Goal: Complete application form: Complete application form

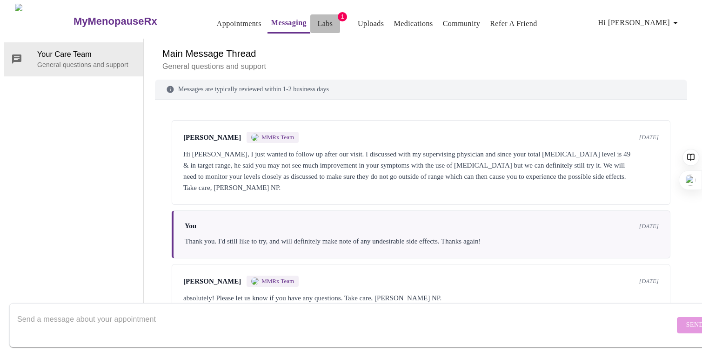
click at [318, 21] on link "Labs" at bounding box center [325, 23] width 15 height 13
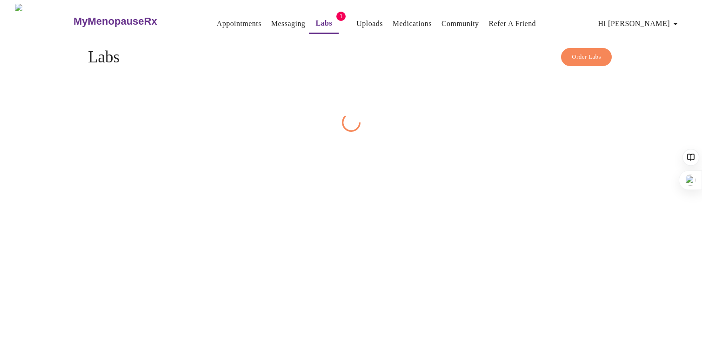
click at [353, 25] on button "Uploads" at bounding box center [370, 23] width 34 height 19
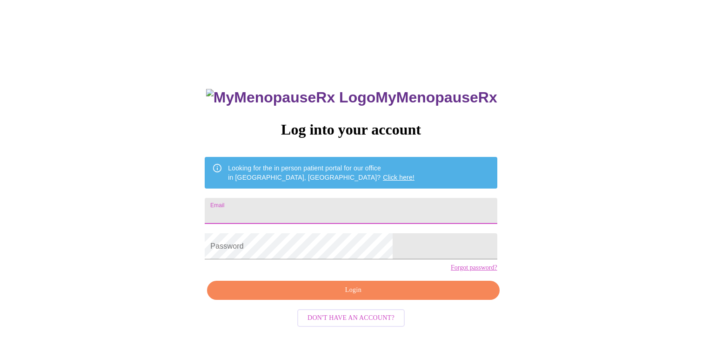
click at [294, 206] on input "Email" at bounding box center [351, 211] width 292 height 26
type input "[EMAIL_ADDRESS][DOMAIN_NAME]"
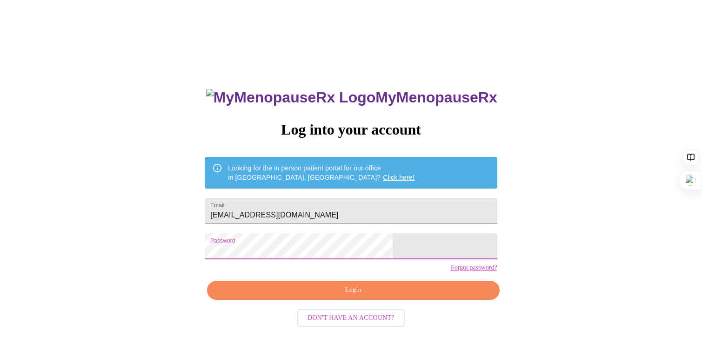
click at [350, 296] on span "Login" at bounding box center [353, 290] width 271 height 12
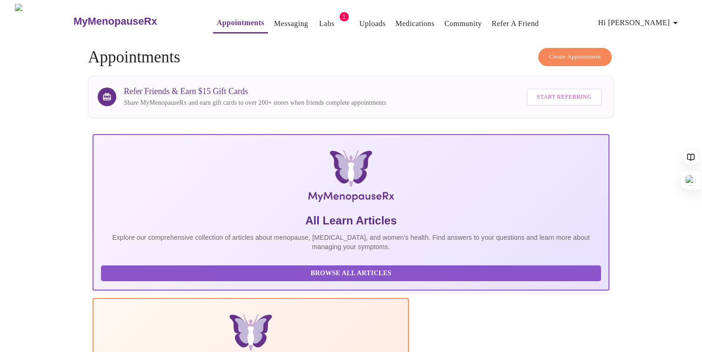
click at [360, 21] on link "Uploads" at bounding box center [373, 23] width 27 height 13
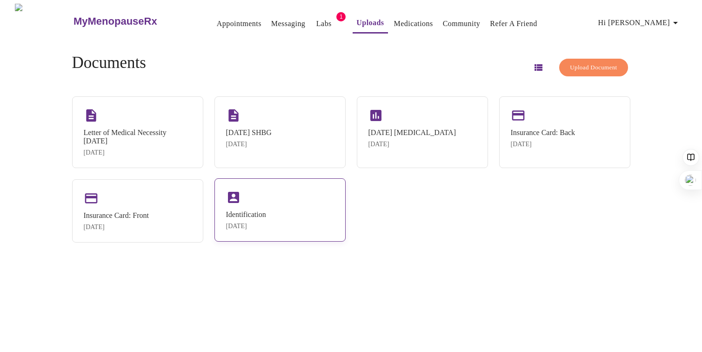
click at [317, 220] on div "Identification [DATE]" at bounding box center [279, 209] width 131 height 63
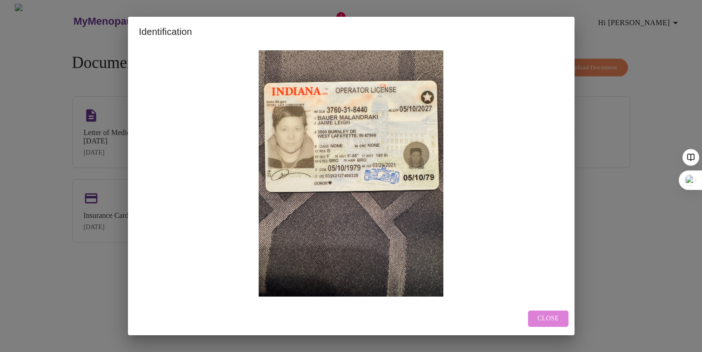
click at [546, 315] on span "Close" at bounding box center [547, 319] width 21 height 12
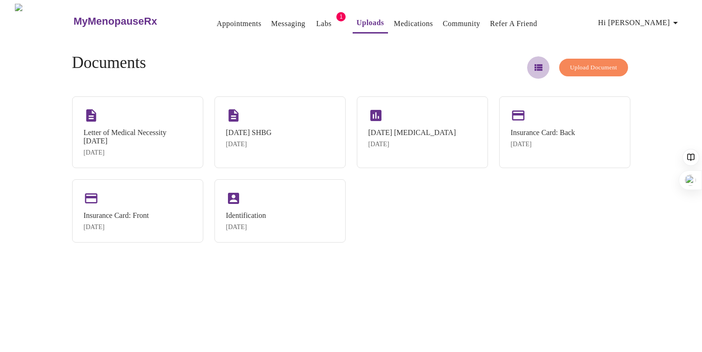
click at [535, 67] on icon "button" at bounding box center [539, 67] width 8 height 7
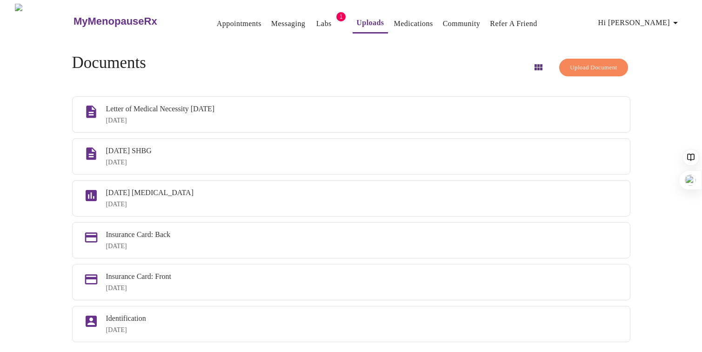
click at [533, 64] on icon "button" at bounding box center [538, 67] width 11 height 11
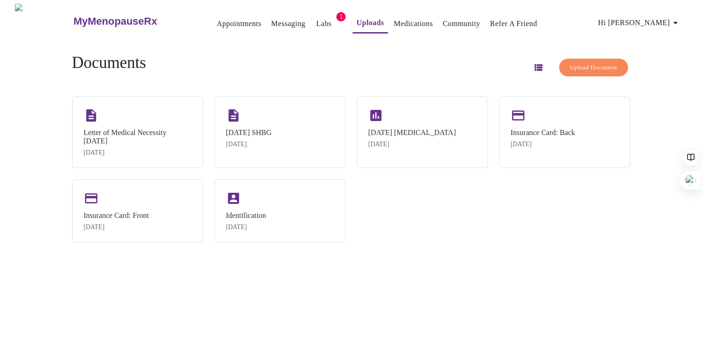
click at [575, 65] on span "Upload Document" at bounding box center [593, 67] width 47 height 11
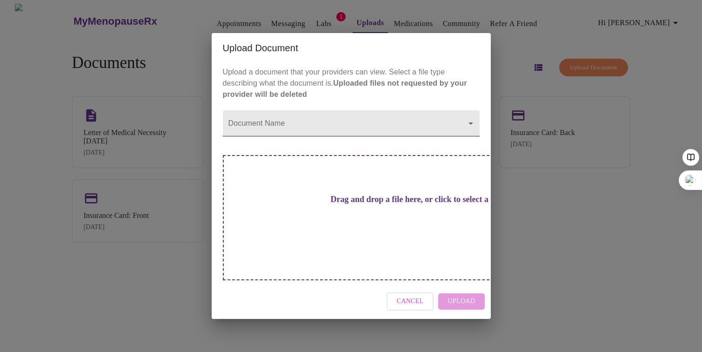
click at [368, 144] on body "MyMenopauseRx Appointments Messaging Labs 1 Uploads Medications Community Refer…" at bounding box center [351, 180] width 695 height 352
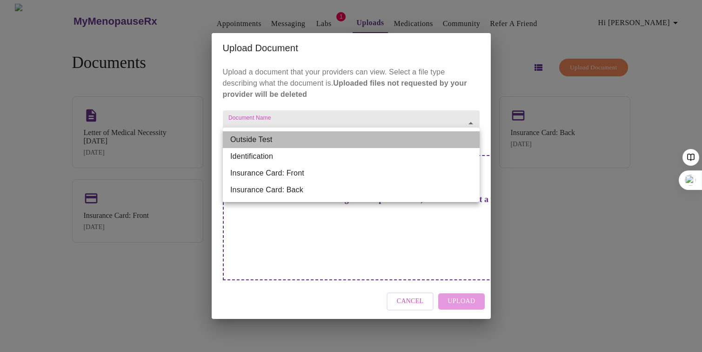
click at [341, 146] on li "Outside Test" at bounding box center [351, 139] width 257 height 17
type input "Outside Test"
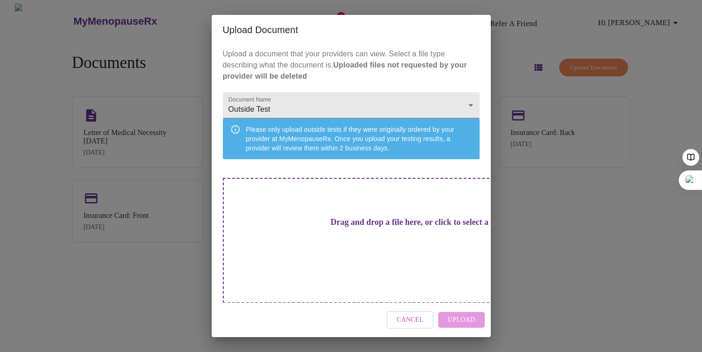
click at [464, 312] on div "Cancel Upload" at bounding box center [351, 319] width 279 height 35
click at [382, 265] on div "Drag and drop a file here, or click to select a file" at bounding box center [416, 240] width 387 height 125
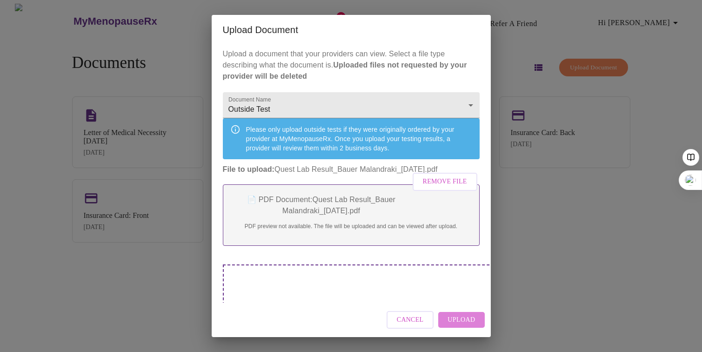
click at [463, 321] on span "Upload" at bounding box center [461, 320] width 27 height 12
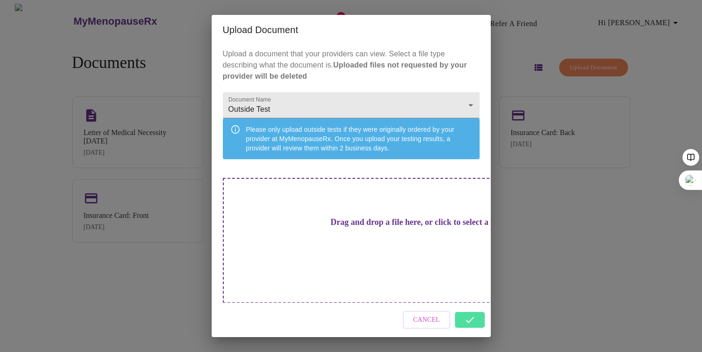
click at [471, 311] on div "Cancel" at bounding box center [351, 319] width 279 height 35
click at [630, 272] on div "Upload Document Upload a document that your providers can view. Select a file t…" at bounding box center [351, 176] width 702 height 352
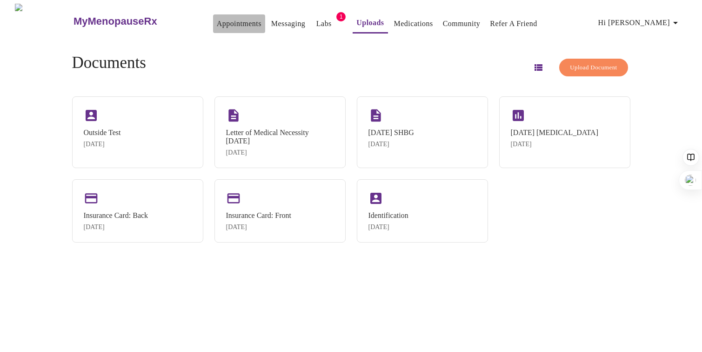
click at [213, 27] on button "Appointments" at bounding box center [239, 23] width 52 height 19
click at [217, 20] on link "Appointments" at bounding box center [239, 23] width 45 height 13
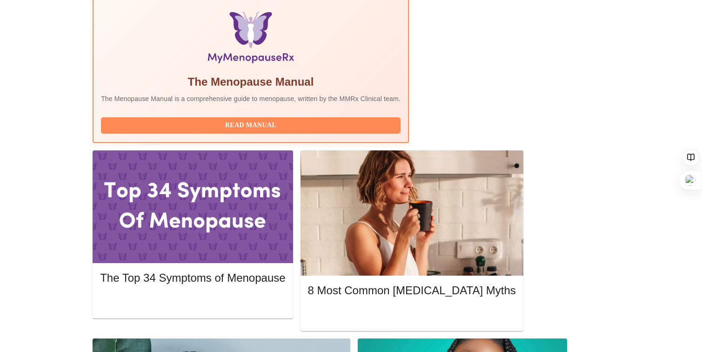
scroll to position [305, 0]
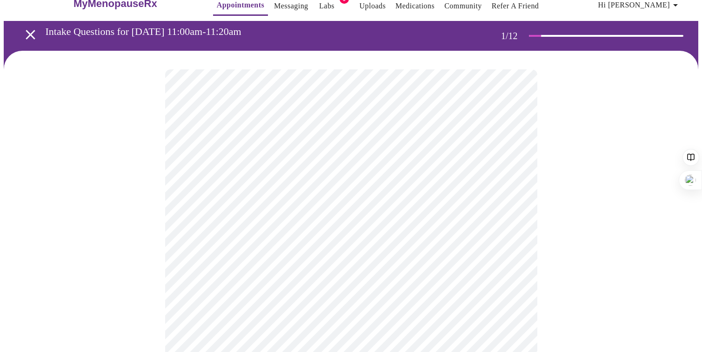
scroll to position [20, 0]
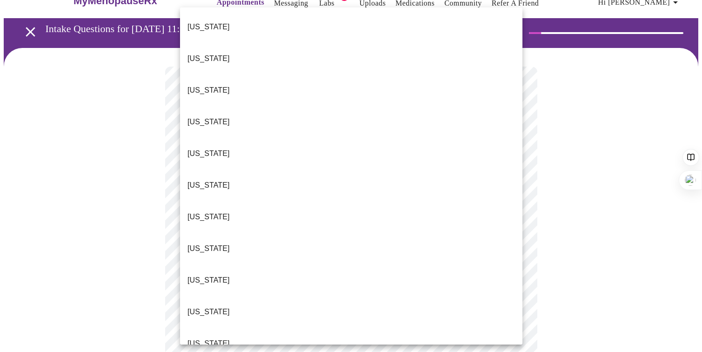
drag, startPoint x: 265, startPoint y: 299, endPoint x: 258, endPoint y: 312, distance: 14.1
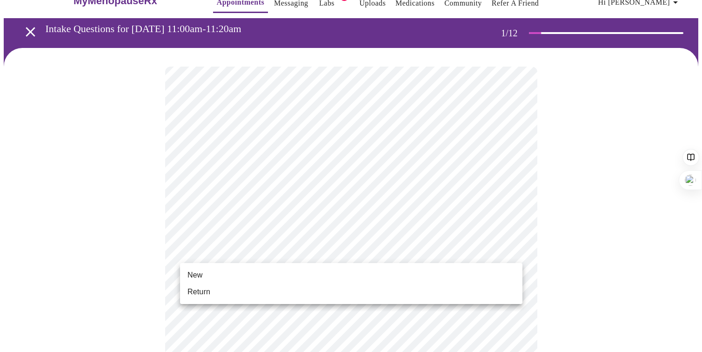
click at [238, 291] on li "Return" at bounding box center [351, 291] width 342 height 17
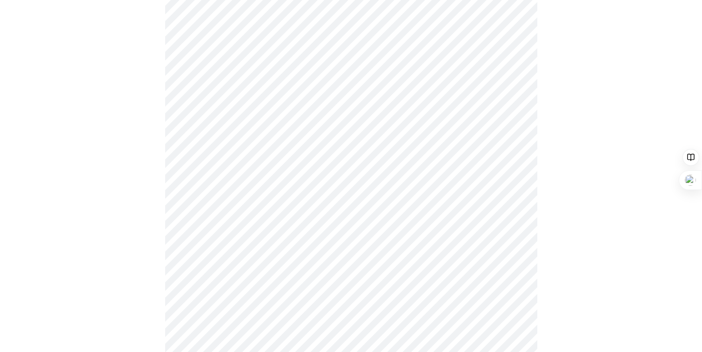
scroll to position [329, 0]
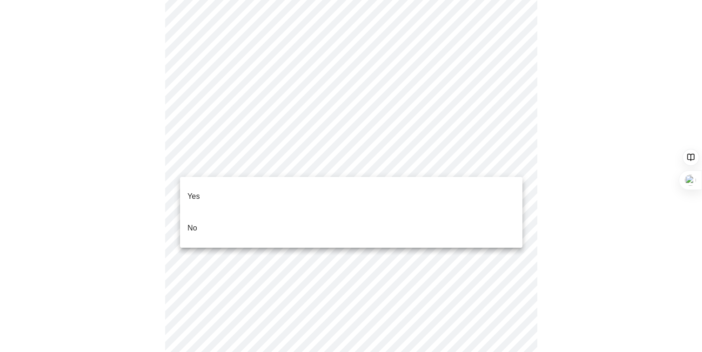
click at [492, 164] on body "MyMenopauseRx Appointments Messaging Labs 1 Uploads Medications Community Refer…" at bounding box center [351, 246] width 695 height 1142
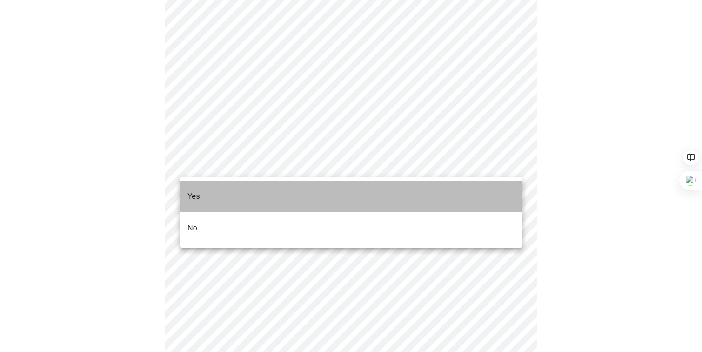
click at [471, 187] on li "Yes" at bounding box center [351, 196] width 342 height 32
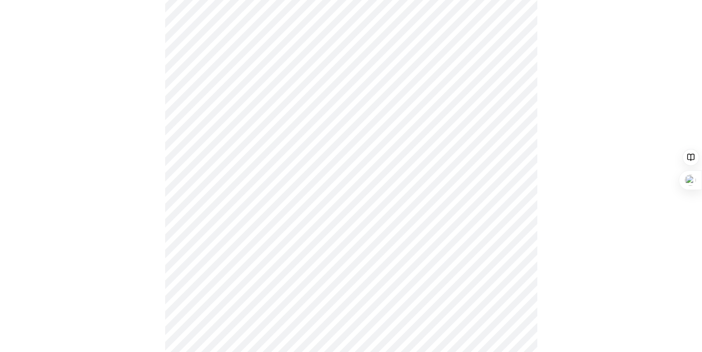
click at [500, 235] on body "MyMenopauseRx Appointments Messaging Labs 1 Uploads Medications Community Refer…" at bounding box center [351, 243] width 695 height 1136
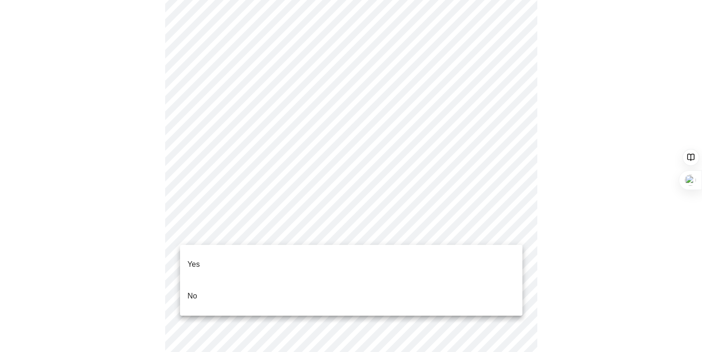
click at [265, 265] on li "Yes" at bounding box center [351, 264] width 342 height 32
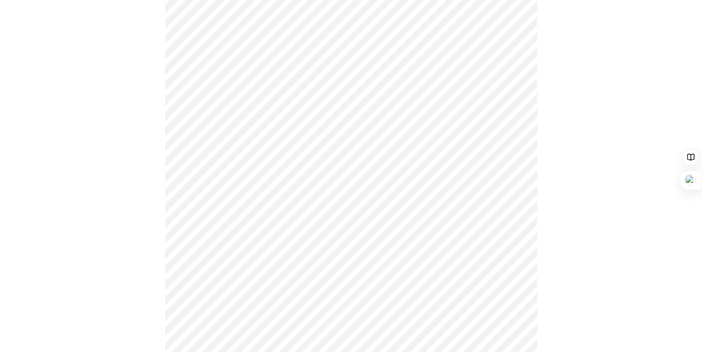
scroll to position [391, 0]
click at [399, 243] on body "MyMenopauseRx Appointments Messaging Labs 1 Uploads Medications Community Refer…" at bounding box center [351, 178] width 695 height 1131
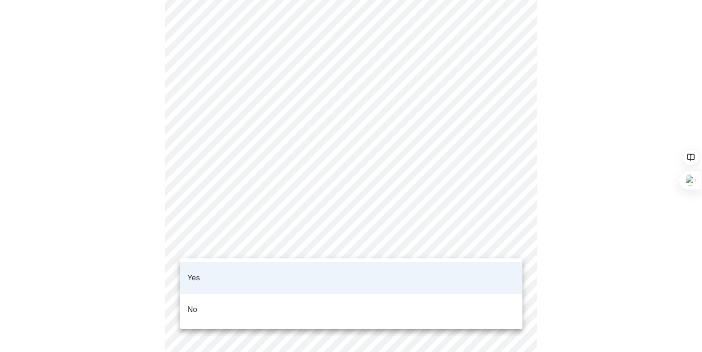
click at [386, 274] on li "Yes" at bounding box center [351, 278] width 342 height 32
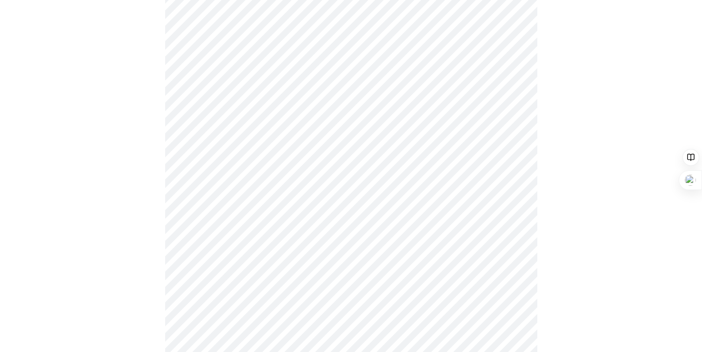
scroll to position [447, 0]
click at [432, 250] on body "MyMenopauseRx Appointments Messaging Labs 1 Uploads Medications Community Refer…" at bounding box center [351, 122] width 695 height 1131
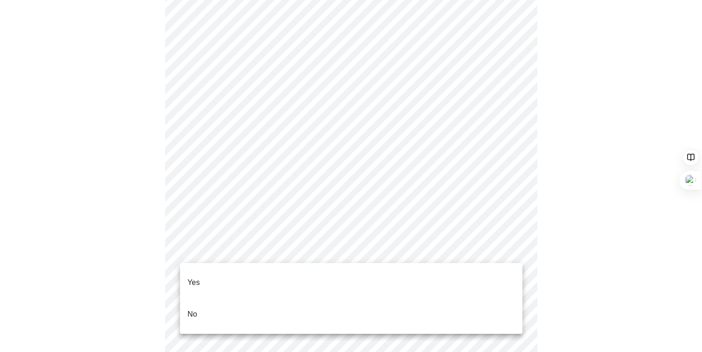
click at [334, 274] on li "Yes" at bounding box center [351, 283] width 342 height 32
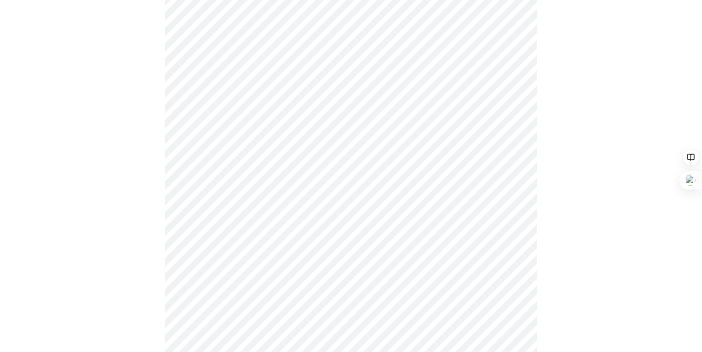
scroll to position [0, 0]
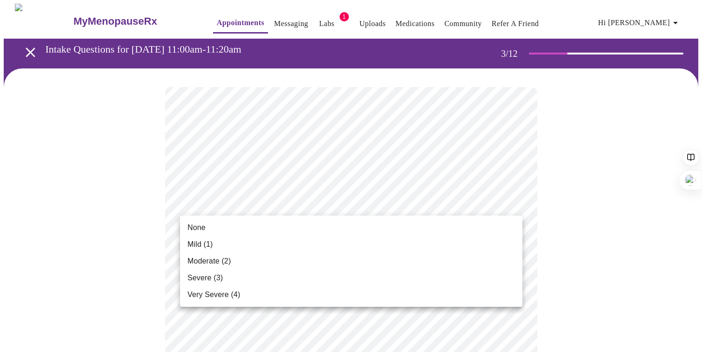
click at [453, 235] on li "None" at bounding box center [351, 227] width 342 height 17
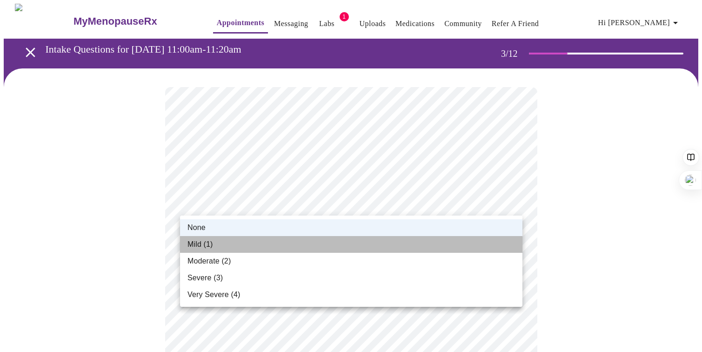
click at [415, 241] on li "Mild (1)" at bounding box center [351, 244] width 342 height 17
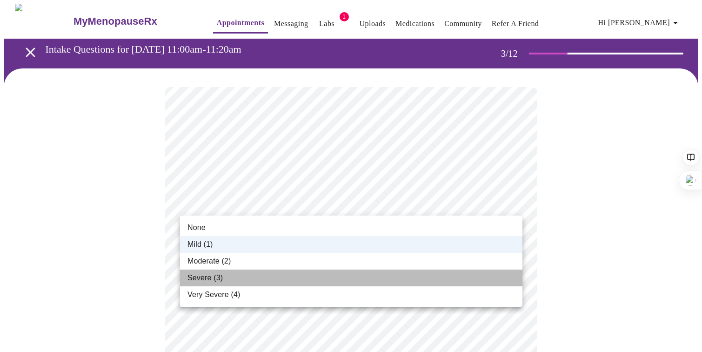
click at [359, 270] on li "Severe (3)" at bounding box center [351, 277] width 342 height 17
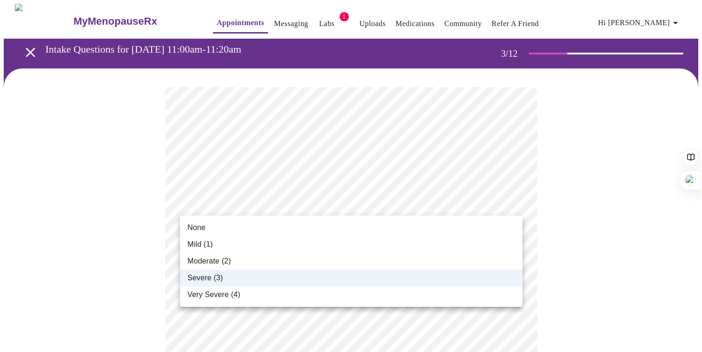
click at [291, 259] on li "Moderate (2)" at bounding box center [351, 261] width 342 height 17
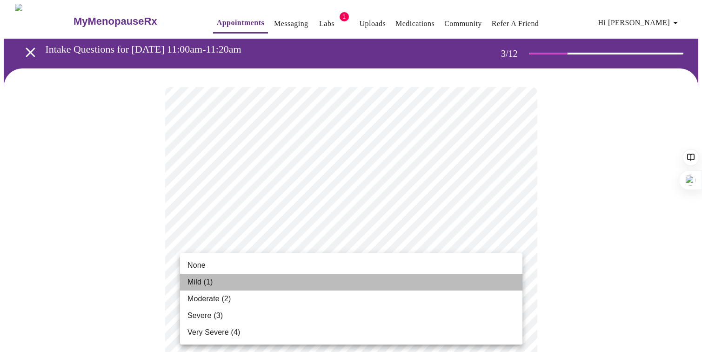
click at [297, 278] on li "Mild (1)" at bounding box center [351, 282] width 342 height 17
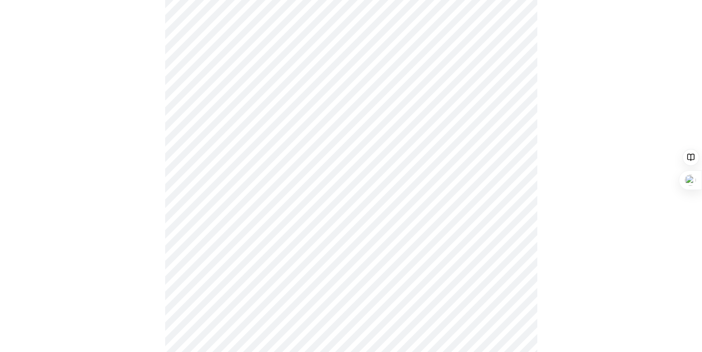
scroll to position [109, 0]
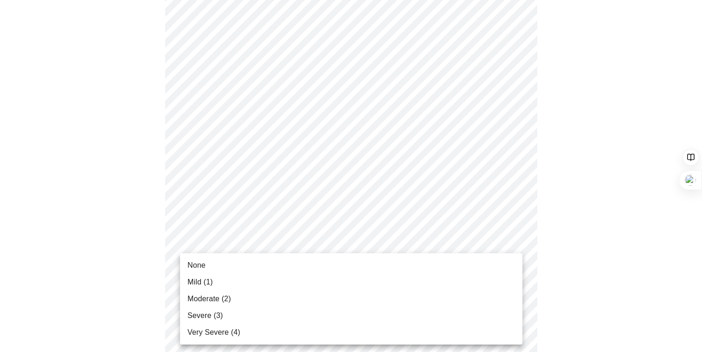
click at [268, 292] on li "Moderate (2)" at bounding box center [351, 298] width 342 height 17
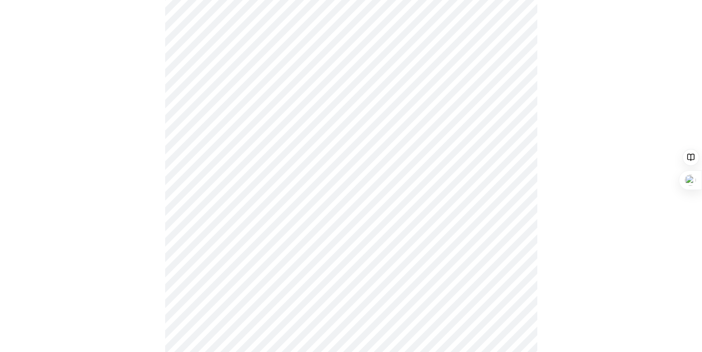
scroll to position [191, 0]
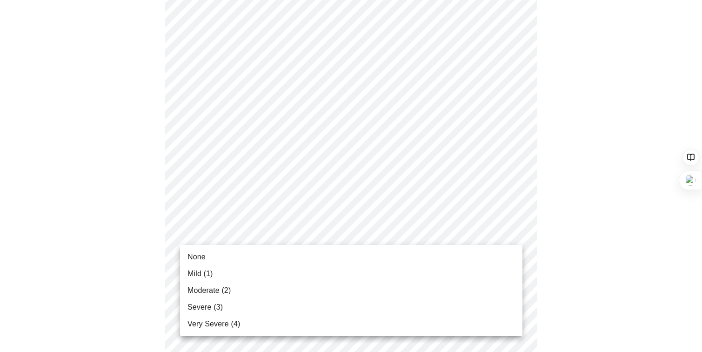
click at [254, 286] on li "Moderate (2)" at bounding box center [351, 290] width 342 height 17
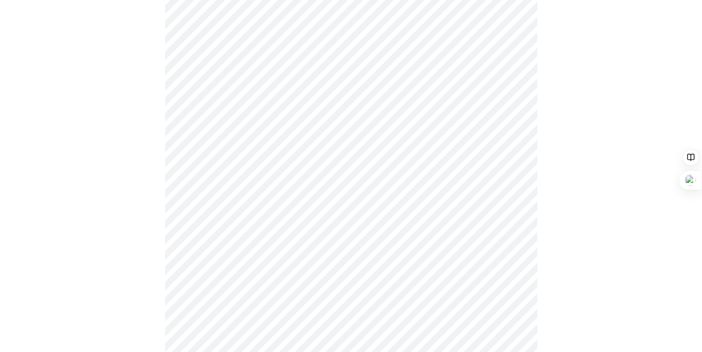
scroll to position [250, 0]
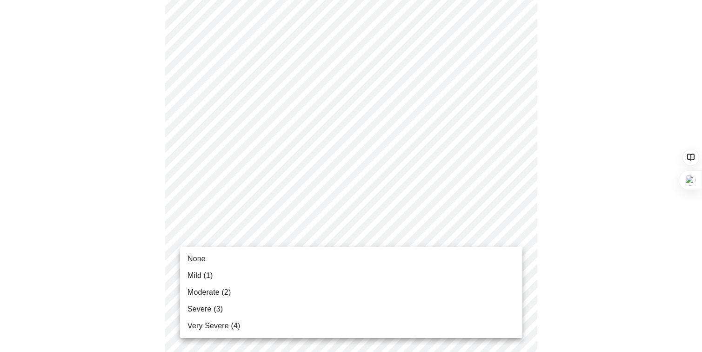
click at [361, 234] on body "MyMenopauseRx Appointments Messaging Labs 1 Uploads Medications Community Refer…" at bounding box center [351, 346] width 695 height 1185
click at [236, 275] on li "Mild (1)" at bounding box center [351, 275] width 342 height 17
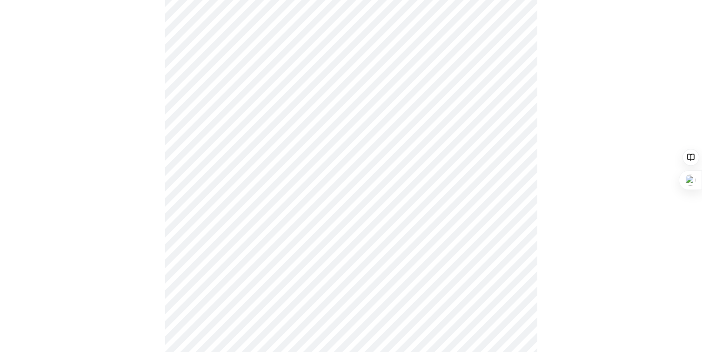
scroll to position [320, 0]
click at [321, 221] on body "MyMenopauseRx Appointments Messaging Labs 1 Uploads Medications Community Refer…" at bounding box center [351, 270] width 695 height 1172
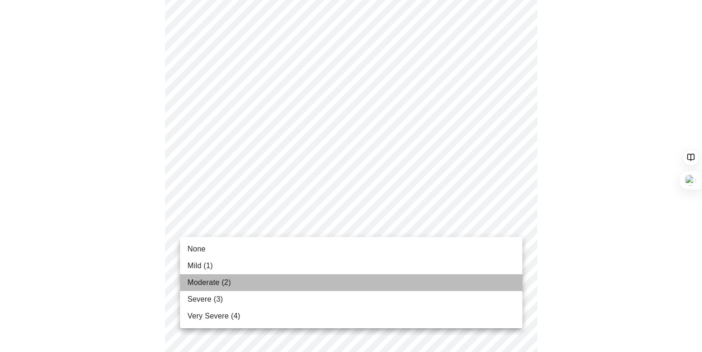
click at [227, 277] on span "Moderate (2)" at bounding box center [208, 282] width 43 height 11
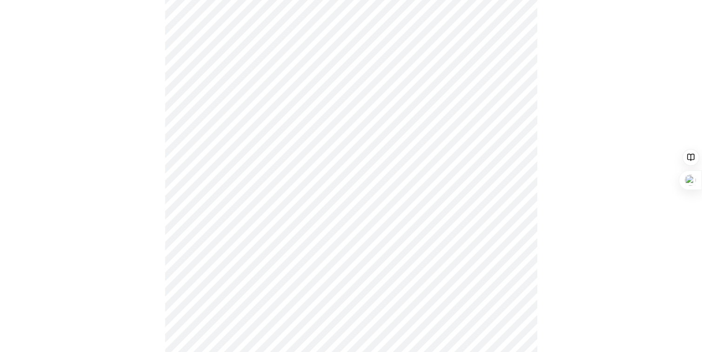
scroll to position [387, 0]
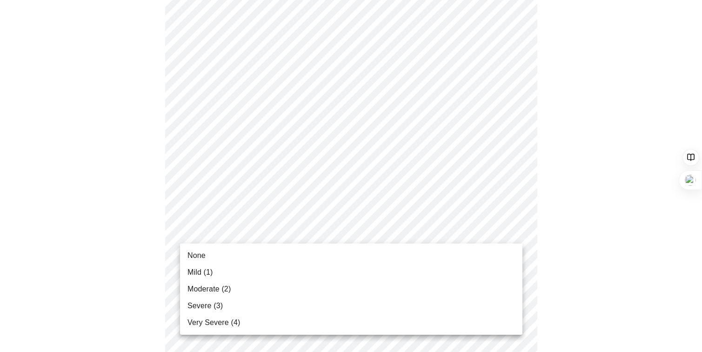
click at [444, 230] on body "MyMenopauseRx Appointments Messaging Labs 1 Uploads Medications Community Refer…" at bounding box center [351, 196] width 695 height 1159
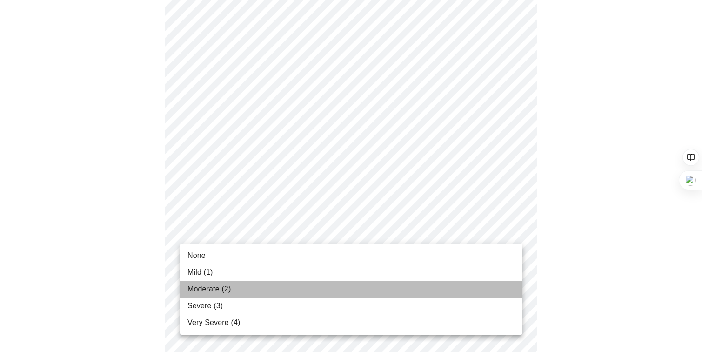
click at [252, 288] on li "Moderate (2)" at bounding box center [351, 289] width 342 height 17
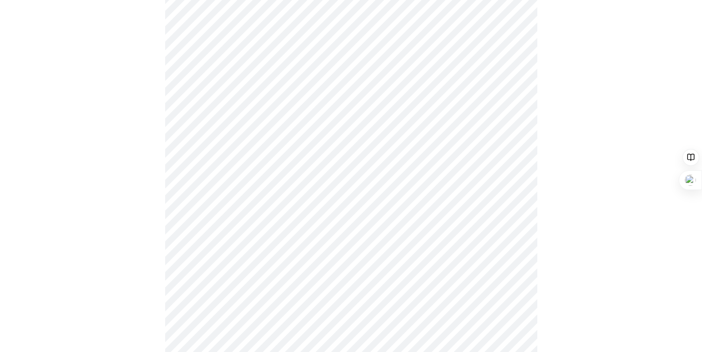
scroll to position [432, 0]
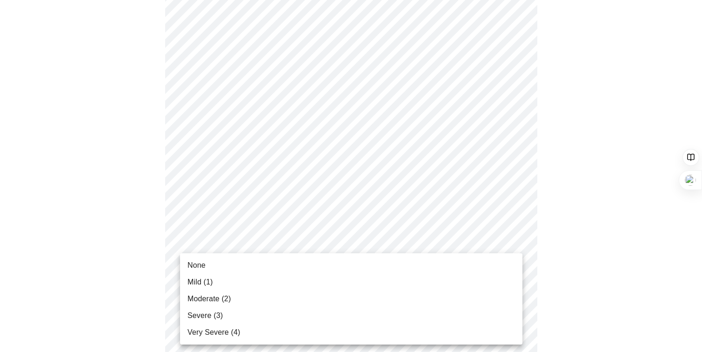
click at [383, 264] on body "MyMenopauseRx Appointments Messaging Labs 1 Uploads Medications Community Refer…" at bounding box center [351, 145] width 695 height 1146
click at [251, 313] on li "Severe (3)" at bounding box center [351, 315] width 342 height 17
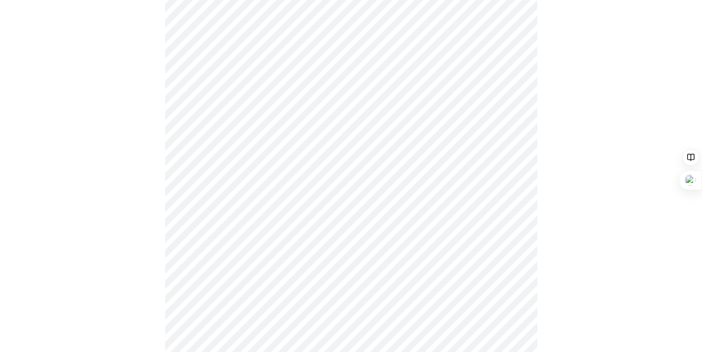
scroll to position [520, 0]
click at [388, 248] on body "MyMenopauseRx Appointments Messaging Labs 1 Uploads Medications Community Refer…" at bounding box center [351, 50] width 695 height 1133
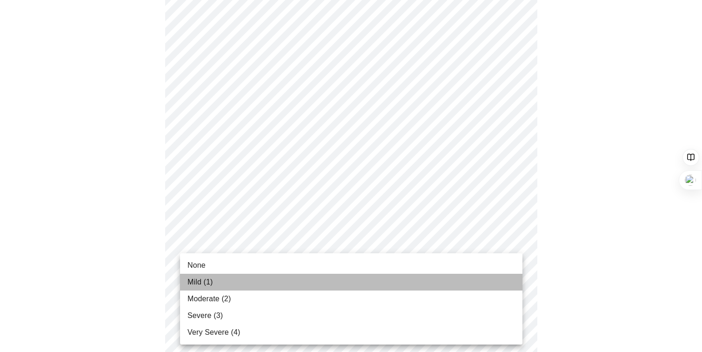
click at [252, 287] on li "Mild (1)" at bounding box center [351, 282] width 342 height 17
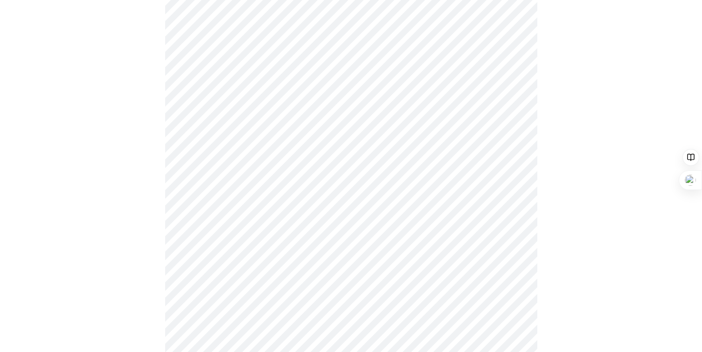
scroll to position [607, 0]
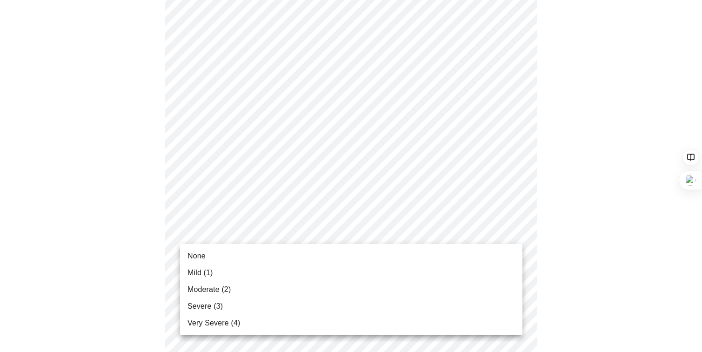
click at [299, 269] on li "Mild (1)" at bounding box center [351, 272] width 342 height 17
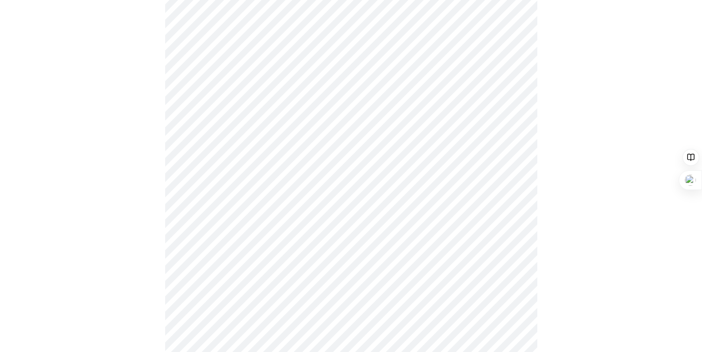
scroll to position [704, 0]
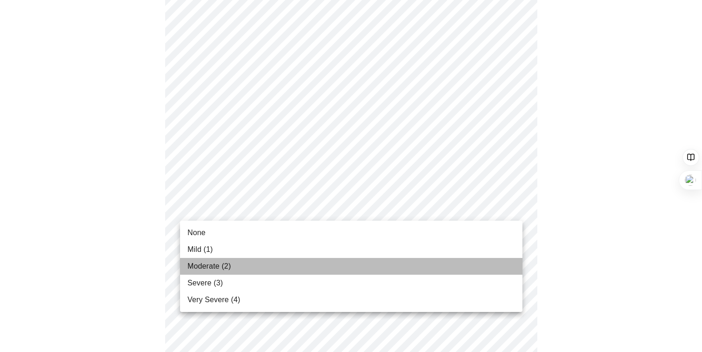
click at [254, 268] on li "Moderate (2)" at bounding box center [351, 266] width 342 height 17
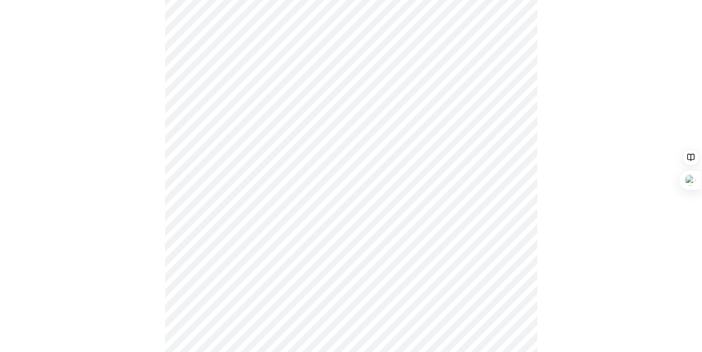
scroll to position [247, 0]
click at [464, 177] on body "MyMenopauseRx Appointments Messaging Labs 1 Uploads Medications Community Refer…" at bounding box center [351, 303] width 695 height 1095
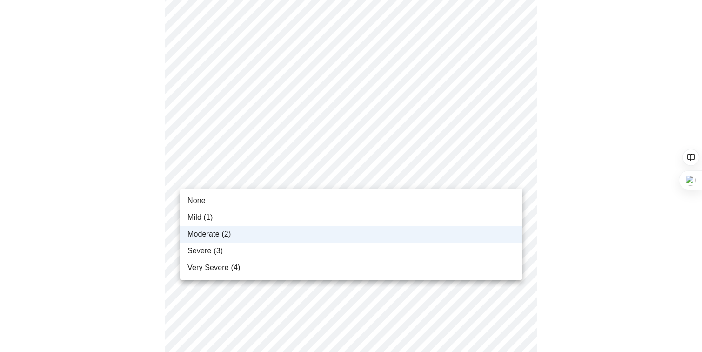
click at [332, 219] on li "Mild (1)" at bounding box center [351, 217] width 342 height 17
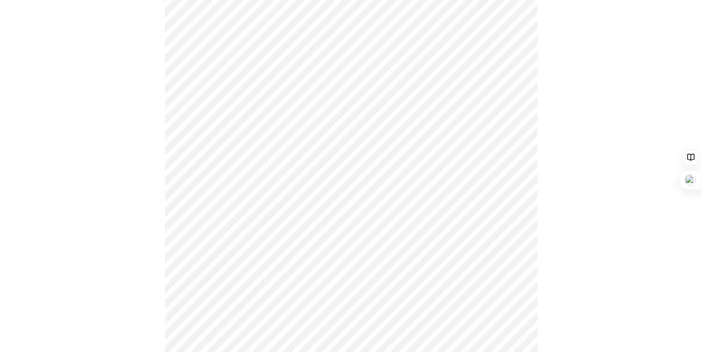
click at [492, 183] on body "MyMenopauseRx Appointments Messaging Labs 1 Uploads Medications Community Refer…" at bounding box center [351, 303] width 695 height 1095
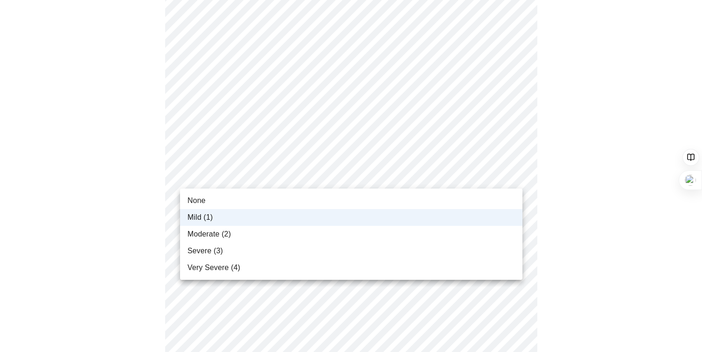
click at [467, 230] on li "Moderate (2)" at bounding box center [351, 234] width 342 height 17
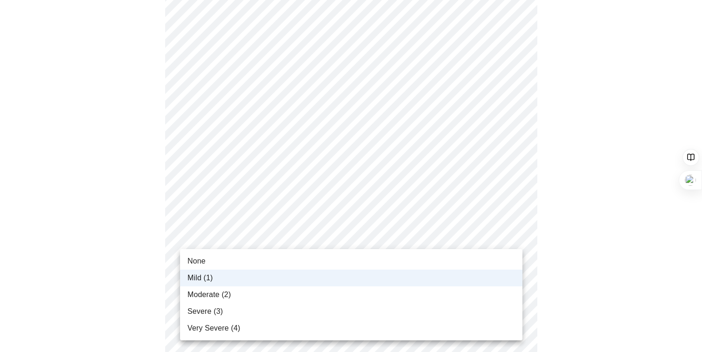
click at [426, 237] on body "MyMenopauseRx Appointments Messaging Labs 1 Uploads Medications Community Refer…" at bounding box center [351, 303] width 695 height 1095
click at [401, 287] on li "Moderate (2)" at bounding box center [351, 294] width 342 height 17
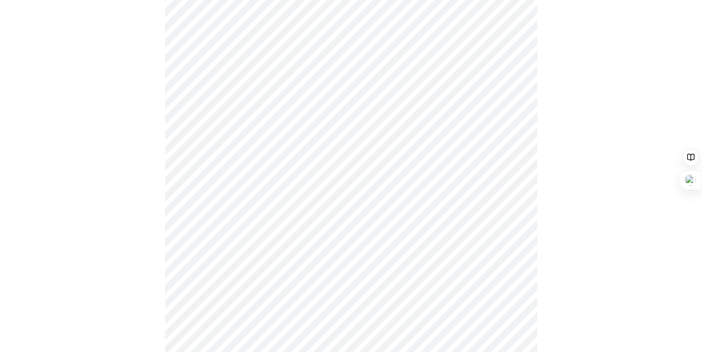
click at [554, 213] on div at bounding box center [351, 336] width 695 height 1030
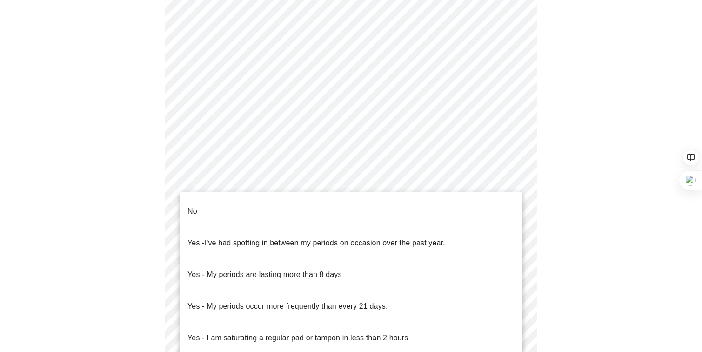
click at [220, 211] on body "MyMenopauseRx Appointments Messaging Labs 1 Uploads Medications Community Refer…" at bounding box center [351, 107] width 695 height 918
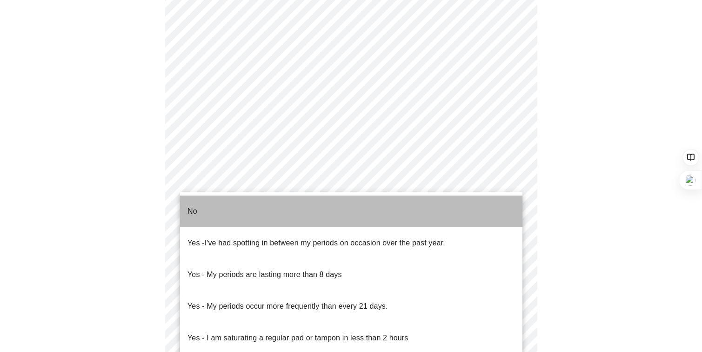
click at [206, 204] on li "No" at bounding box center [351, 211] width 342 height 32
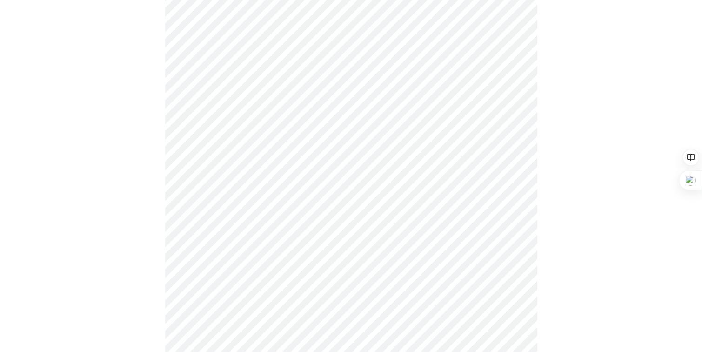
click at [284, 211] on body "MyMenopauseRx Appointments Messaging Labs 1 Uploads Medications Community Refer…" at bounding box center [351, 104] width 695 height 913
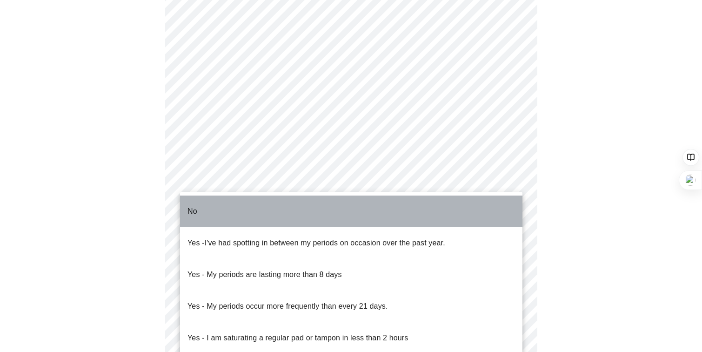
click at [277, 206] on li "No" at bounding box center [351, 211] width 342 height 32
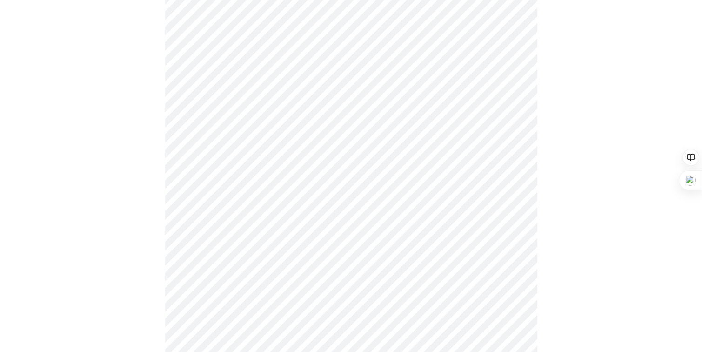
scroll to position [415, 0]
click at [367, 220] on body "MyMenopauseRx Appointments Messaging Labs 1 Uploads Medications Community Refer…" at bounding box center [351, 44] width 695 height 913
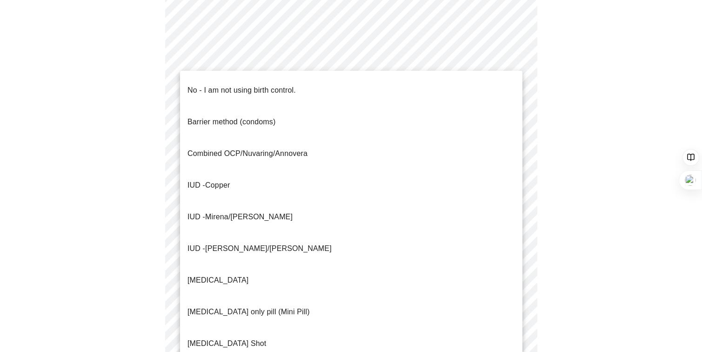
click at [235, 85] on p "No - I am not using birth control." at bounding box center [241, 90] width 108 height 11
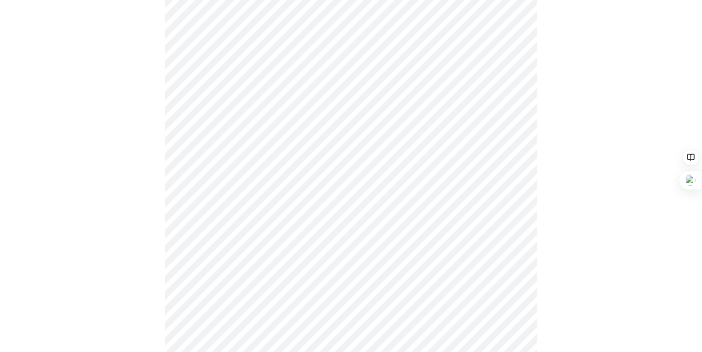
scroll to position [507, 0]
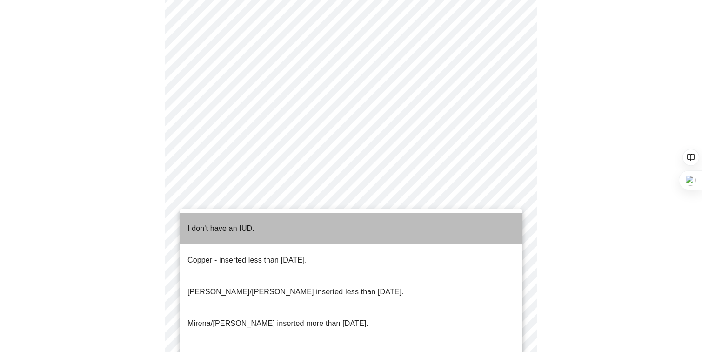
click at [246, 223] on p "I don't have an IUD." at bounding box center [220, 228] width 67 height 11
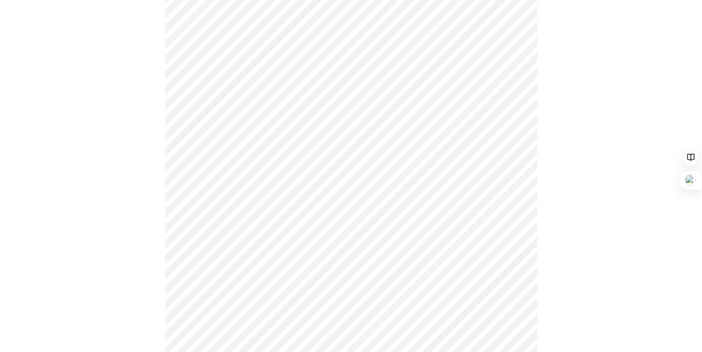
scroll to position [550, 0]
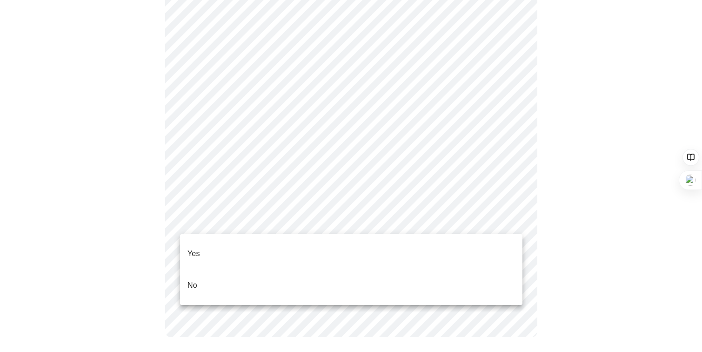
click at [234, 244] on li "Yes" at bounding box center [351, 254] width 342 height 32
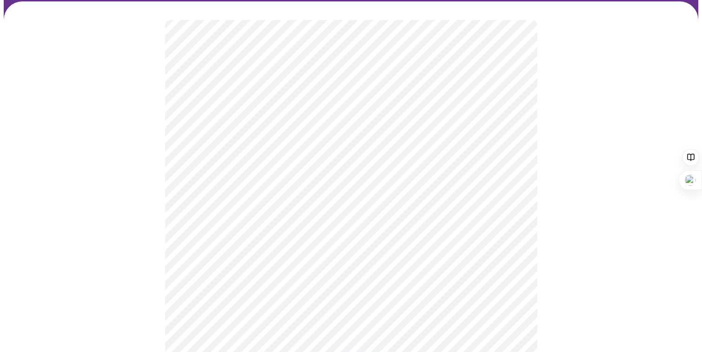
scroll to position [68, 0]
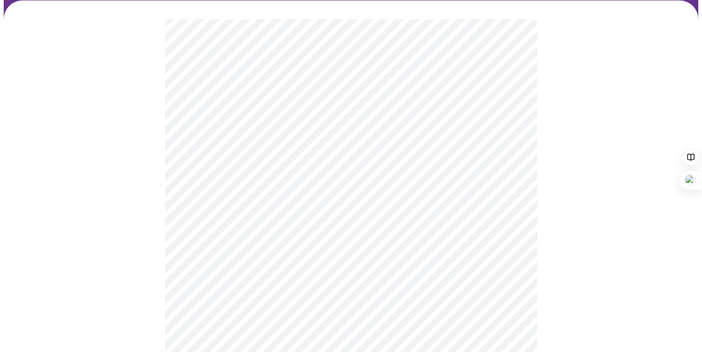
click at [496, 178] on body "MyMenopauseRx Appointments Messaging Labs 1 Uploads Medications Community Refer…" at bounding box center [351, 277] width 695 height 682
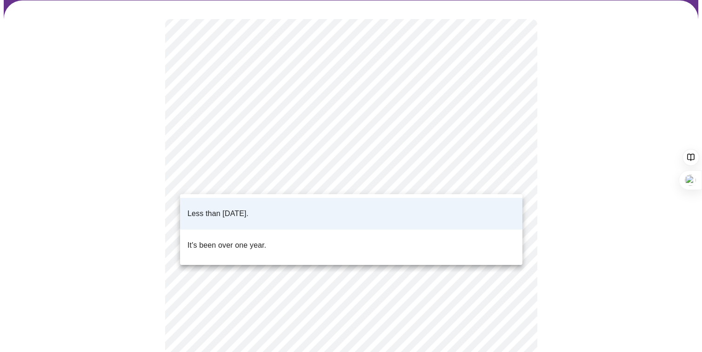
click at [491, 205] on li "Less than [DATE]." at bounding box center [351, 214] width 342 height 32
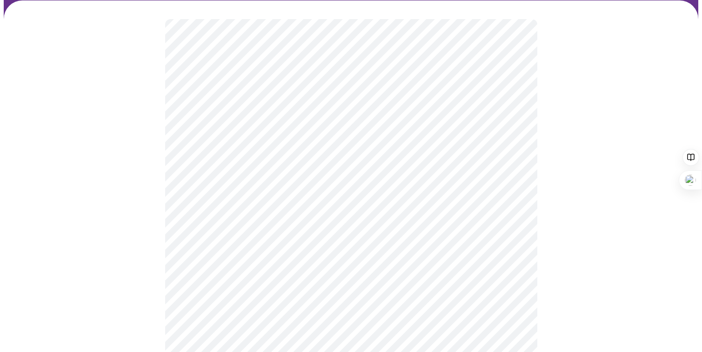
click at [595, 235] on div at bounding box center [351, 309] width 695 height 618
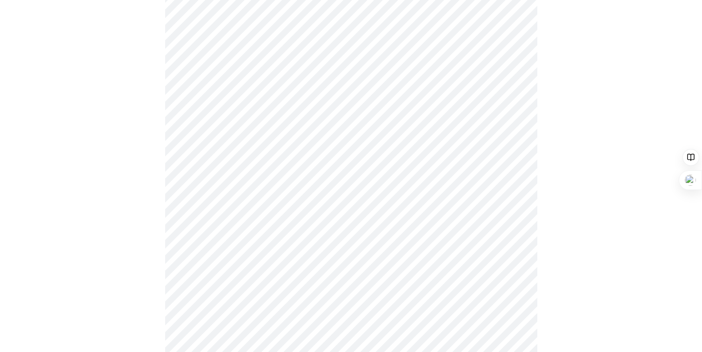
scroll to position [2391, 0]
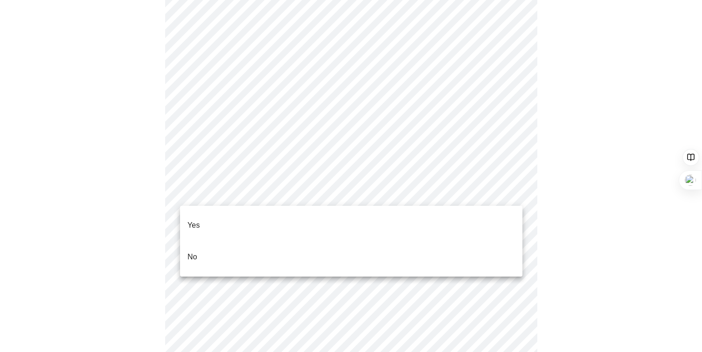
click at [215, 241] on li "No" at bounding box center [351, 257] width 342 height 32
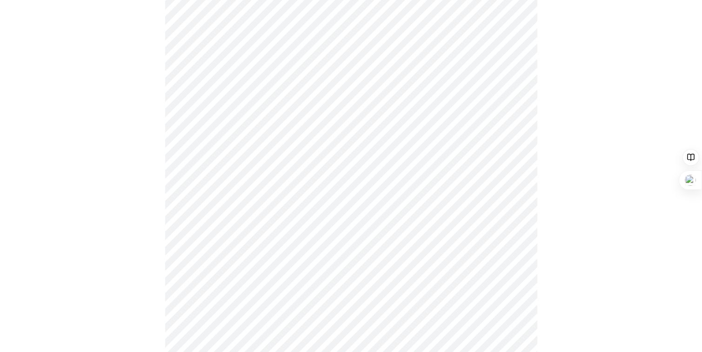
scroll to position [731, 0]
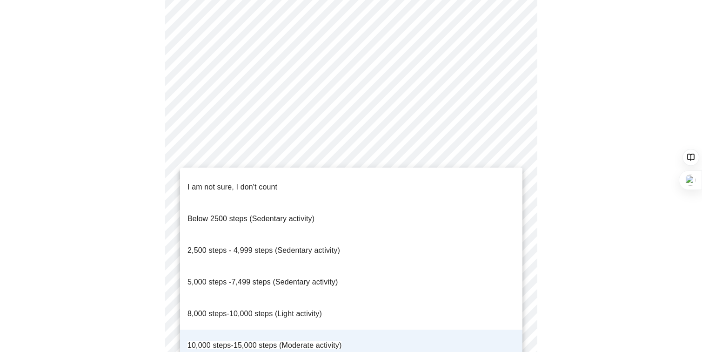
click at [585, 232] on div at bounding box center [351, 176] width 702 height 352
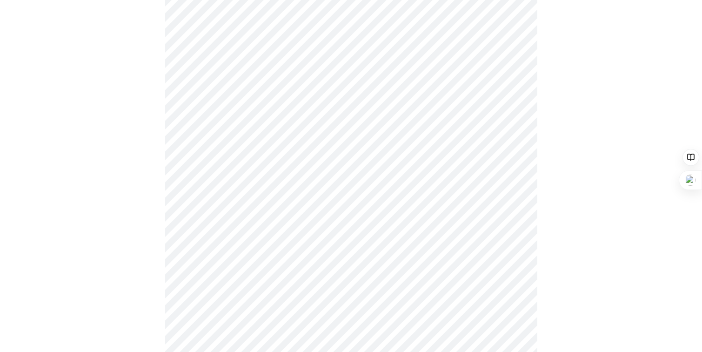
scroll to position [822, 0]
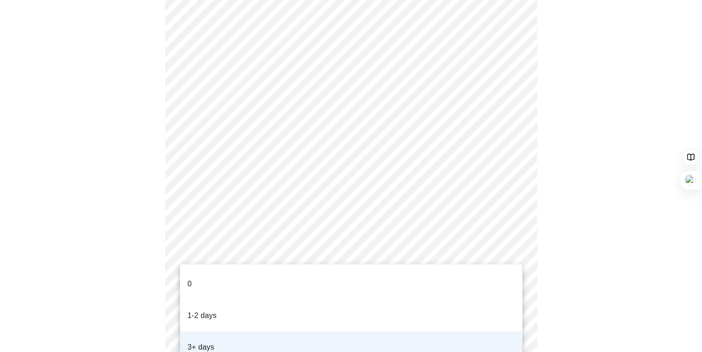
click at [611, 259] on div at bounding box center [351, 176] width 702 height 352
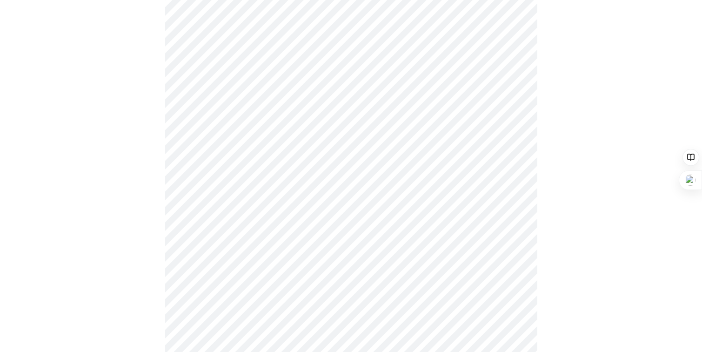
scroll to position [188, 0]
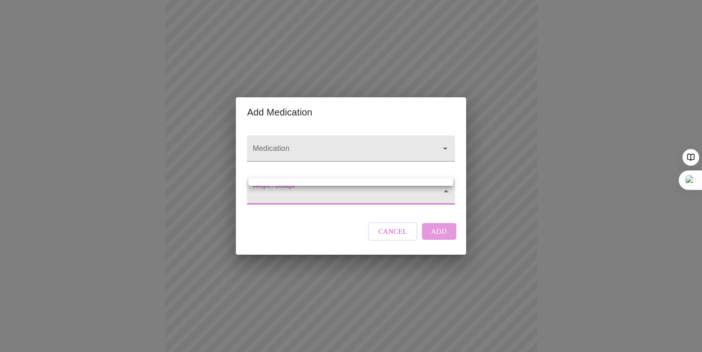
click at [303, 196] on body "MyMenopauseRx Appointments Messaging Labs 1 Uploads Medications Community Refer…" at bounding box center [351, 193] width 695 height 755
click at [291, 130] on div at bounding box center [351, 176] width 702 height 352
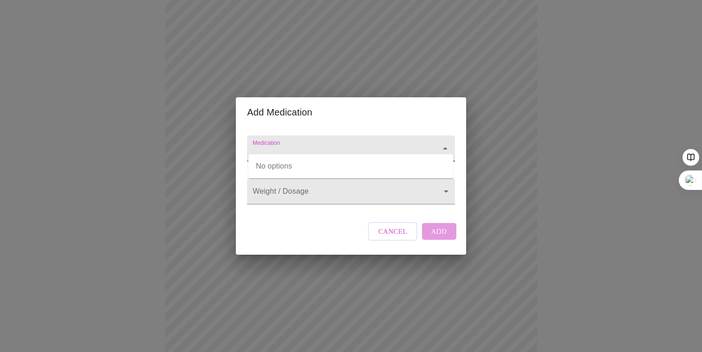
click at [290, 144] on input "Medication" at bounding box center [338, 152] width 174 height 17
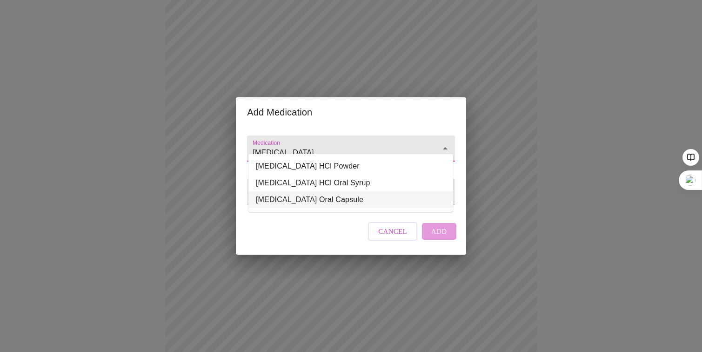
click at [331, 204] on li "[MEDICAL_DATA] Oral Capsule" at bounding box center [350, 199] width 205 height 17
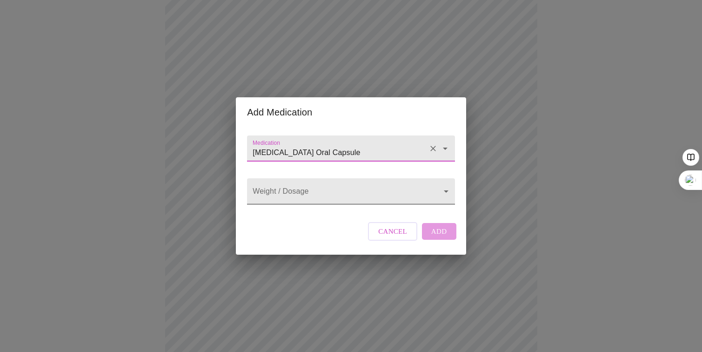
type input "[MEDICAL_DATA] Oral Capsule"
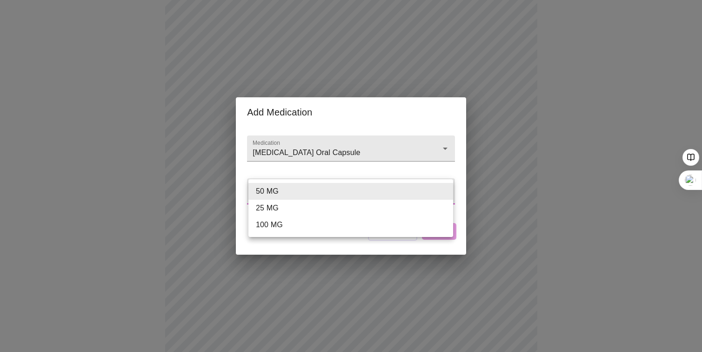
click at [317, 196] on body "MyMenopauseRx Appointments Messaging Labs 1 Uploads Medications Community Refer…" at bounding box center [351, 193] width 695 height 755
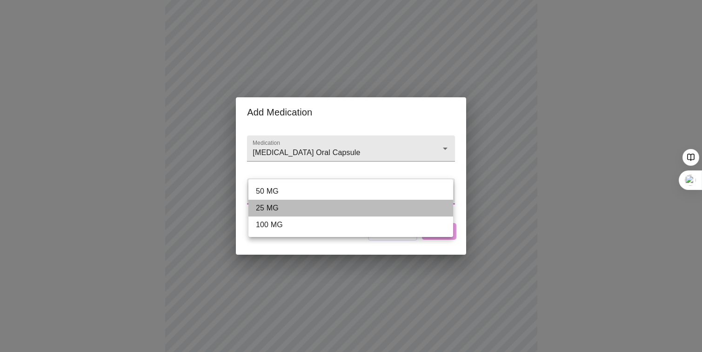
click at [319, 210] on li "25 MG" at bounding box center [350, 208] width 205 height 17
type input "25 MG"
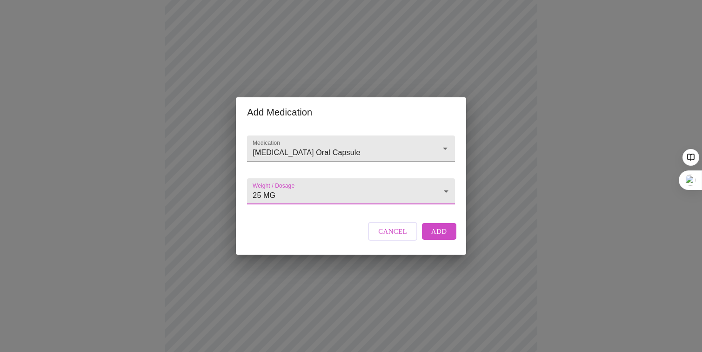
click at [434, 237] on span "Add" at bounding box center [439, 231] width 16 height 12
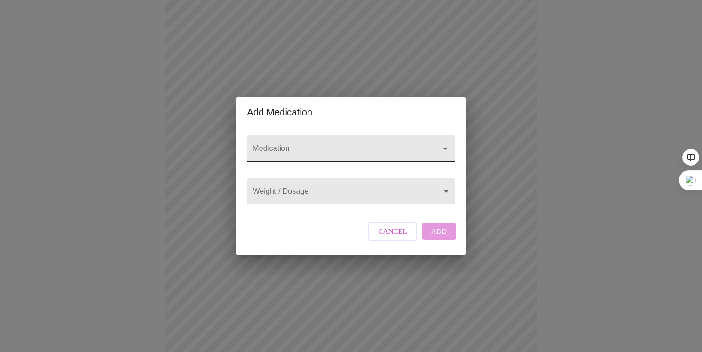
click at [301, 144] on input "Medication" at bounding box center [338, 152] width 174 height 17
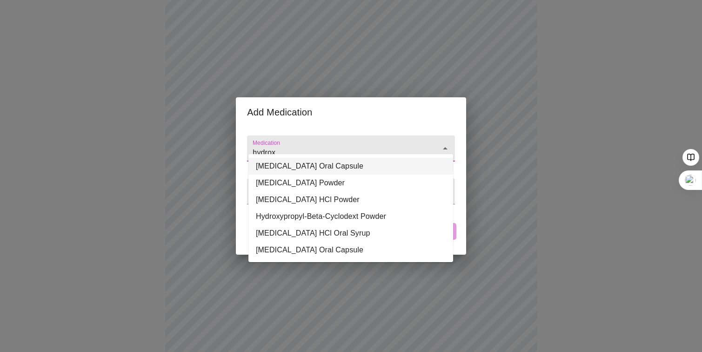
type input "hydrox"
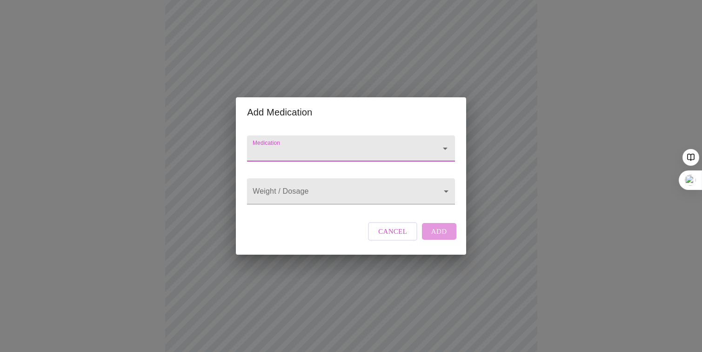
paste input "[MEDICAL_DATA] Hcl"
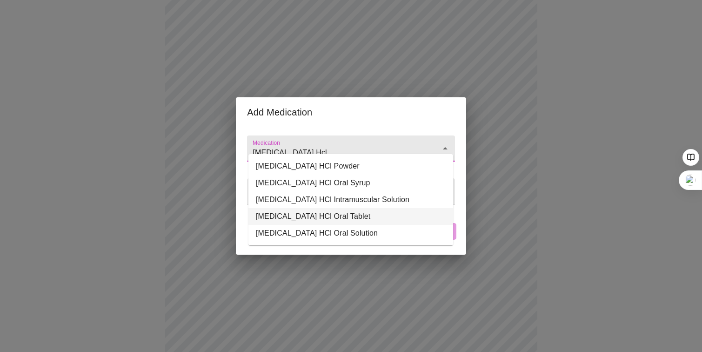
click at [364, 216] on li "[MEDICAL_DATA] HCl Oral Tablet" at bounding box center [350, 216] width 205 height 17
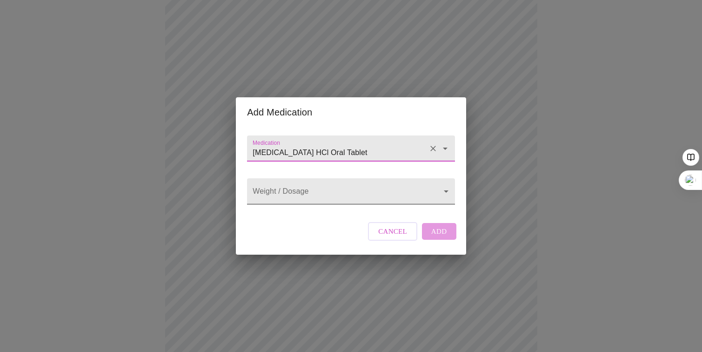
type input "[MEDICAL_DATA] HCl Oral Tablet"
click at [330, 190] on body "MyMenopauseRx Appointments Messaging Labs 1 Uploads Medications Community Refer…" at bounding box center [351, 193] width 695 height 755
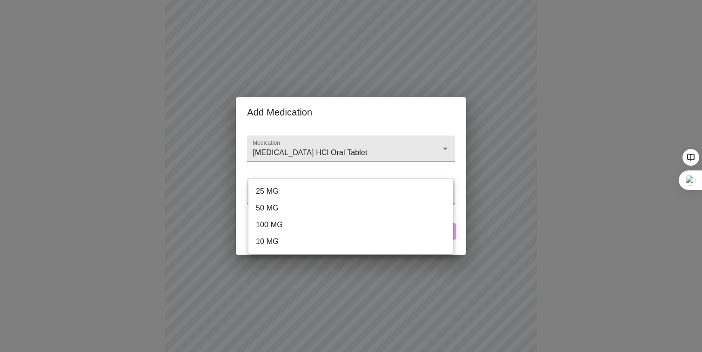
click at [292, 189] on li "25 MG" at bounding box center [350, 191] width 205 height 17
type input "25 MG"
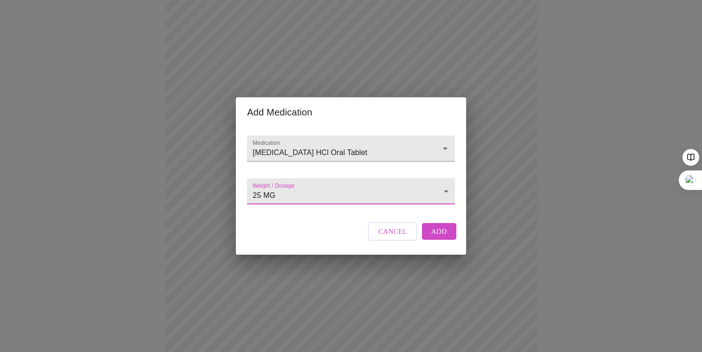
click at [443, 237] on span "Add" at bounding box center [439, 231] width 16 height 12
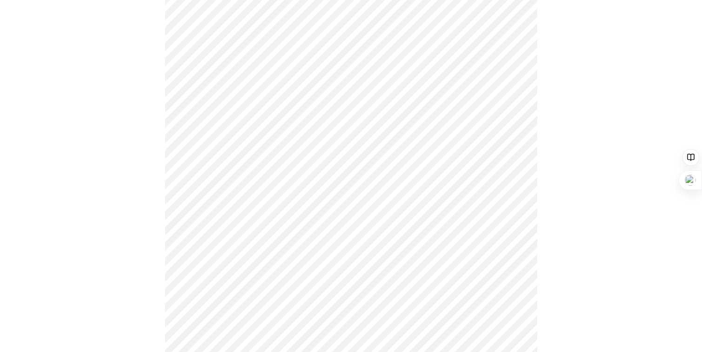
scroll to position [215, 0]
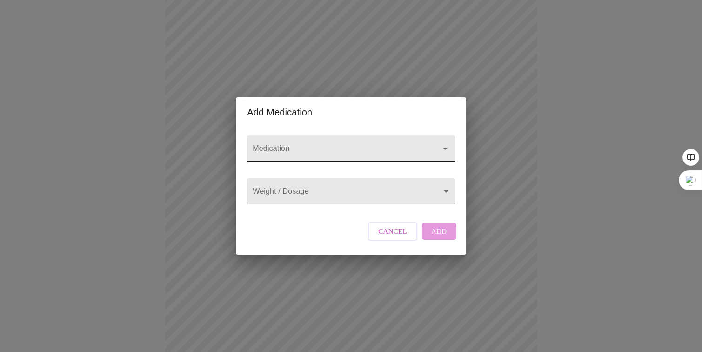
click at [286, 144] on input "Medication" at bounding box center [338, 152] width 174 height 17
click at [313, 144] on input "fexafendadrine" at bounding box center [338, 152] width 174 height 17
type input "fexafendadrine"
paste input "[MEDICAL_DATA]"
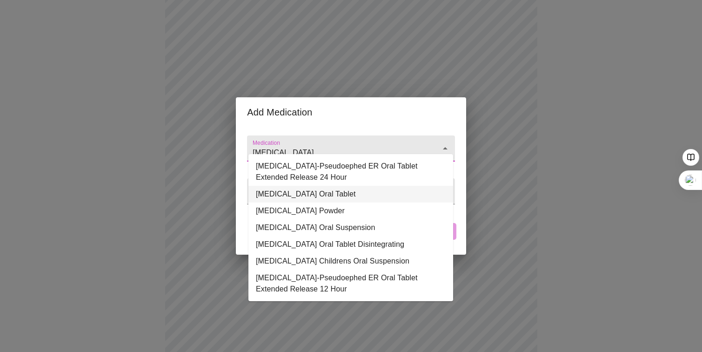
click at [341, 197] on li "[MEDICAL_DATA] Oral Tablet" at bounding box center [350, 194] width 205 height 17
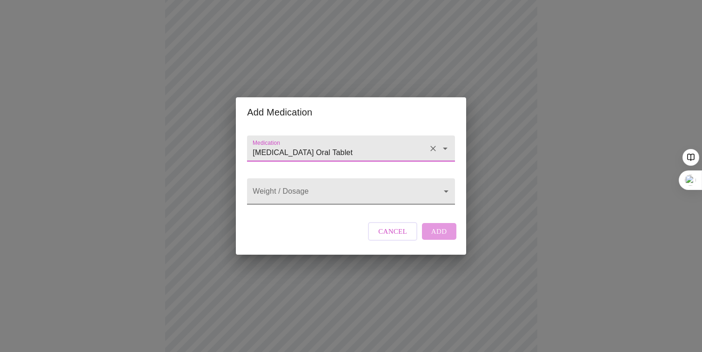
type input "[MEDICAL_DATA] Oral Tablet"
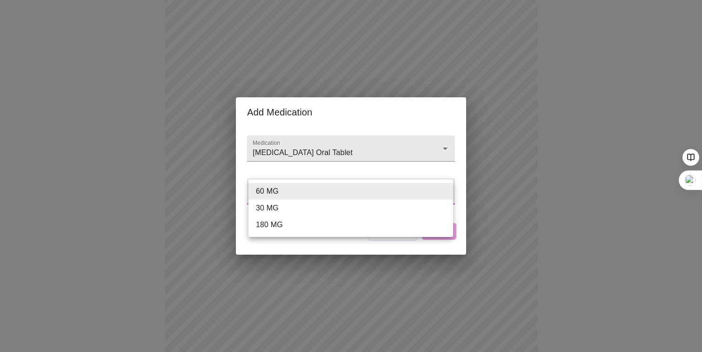
click at [311, 193] on body "MyMenopauseRx Appointments Messaging Labs 1 Uploads Medications Community Refer…" at bounding box center [351, 182] width 695 height 789
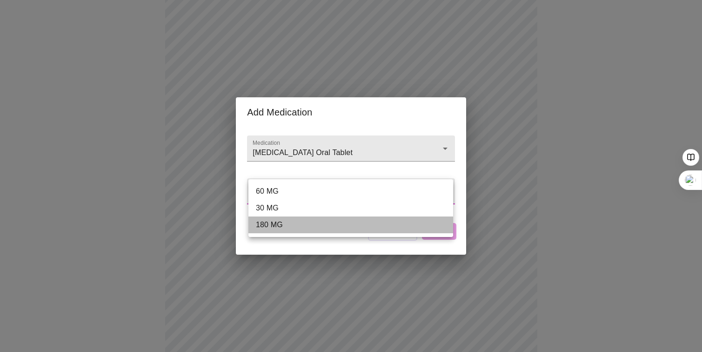
click at [300, 221] on li "180 MG" at bounding box center [350, 224] width 205 height 17
type input "180 MG"
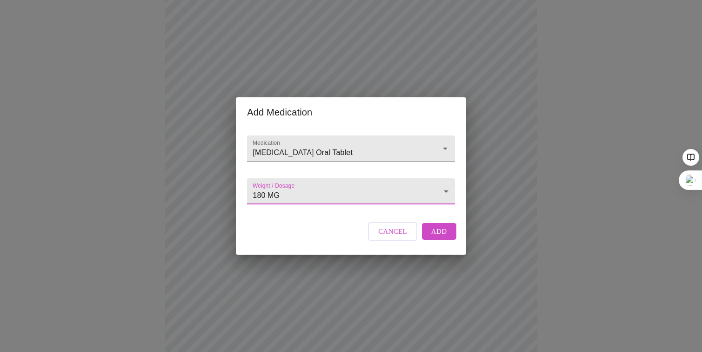
click at [444, 237] on span "Add" at bounding box center [439, 231] width 16 height 12
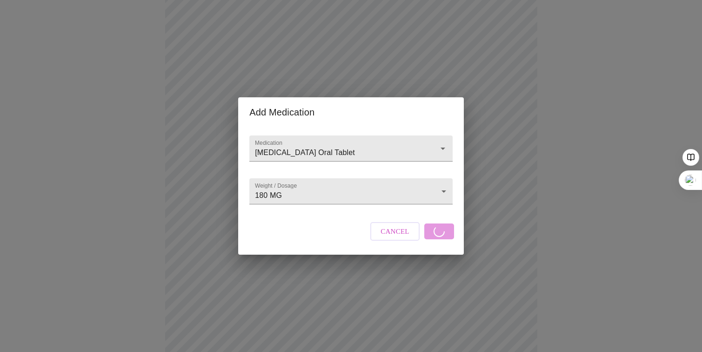
click at [212, 133] on div "Add Medication Medication [MEDICAL_DATA] Oral Tablet Weight / Dosage 180 MG 180…" at bounding box center [351, 176] width 702 height 352
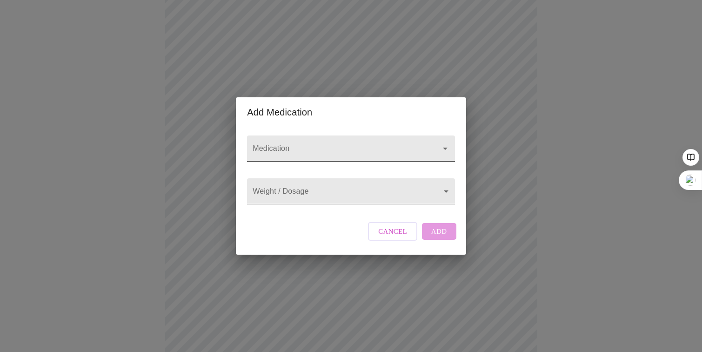
click at [306, 135] on div at bounding box center [350, 148] width 207 height 26
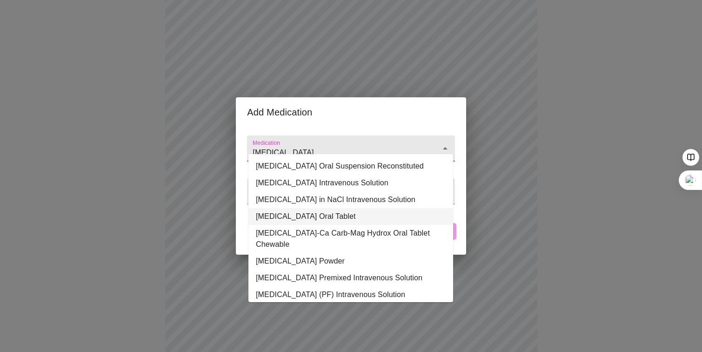
click at [333, 214] on li "[MEDICAL_DATA] Oral Tablet" at bounding box center [350, 216] width 205 height 17
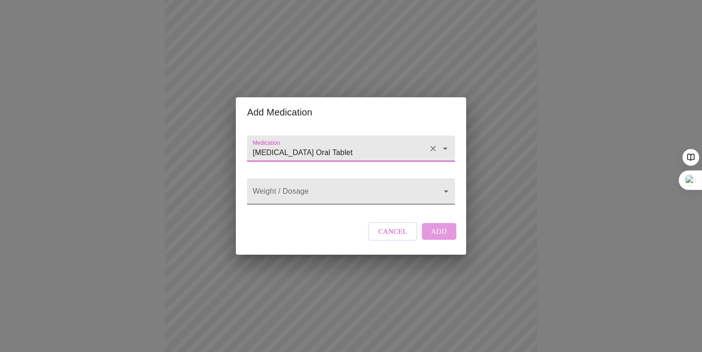
type input "[MEDICAL_DATA] Oral Tablet"
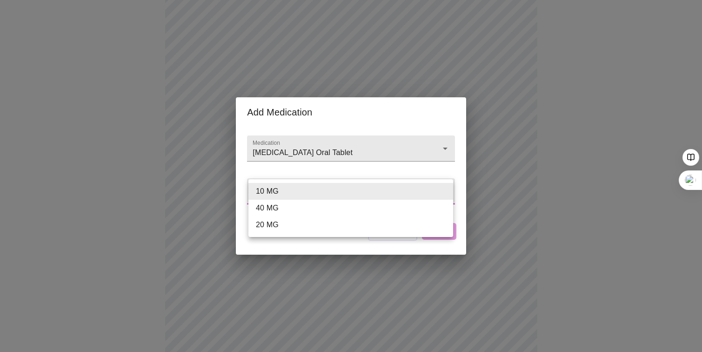
click at [299, 191] on body "MyMenopauseRx Appointments Messaging Labs 1 Uploads Medications Community Refer…" at bounding box center [351, 199] width 695 height 823
click at [280, 224] on li "20 MG" at bounding box center [350, 224] width 205 height 17
type input "20 MG"
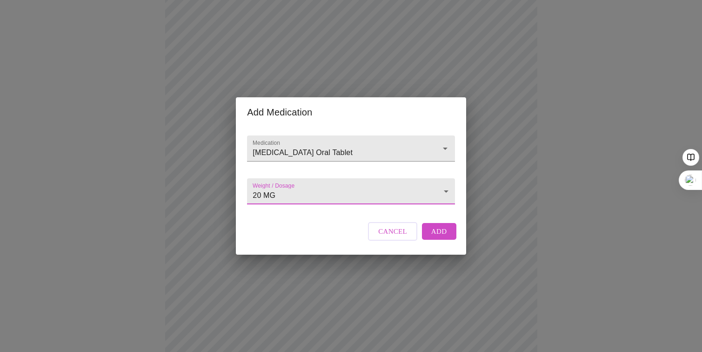
click at [445, 240] on button "Add" at bounding box center [439, 231] width 34 height 17
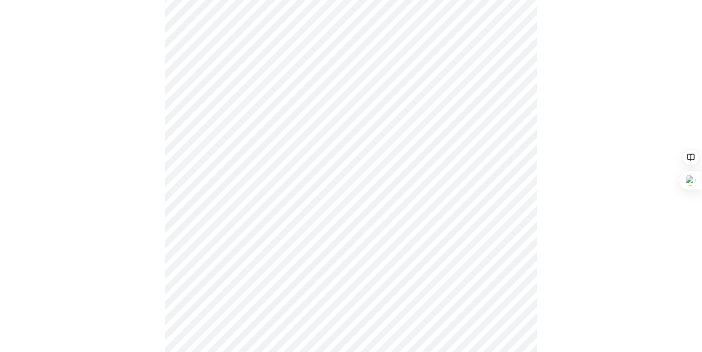
scroll to position [506, 0]
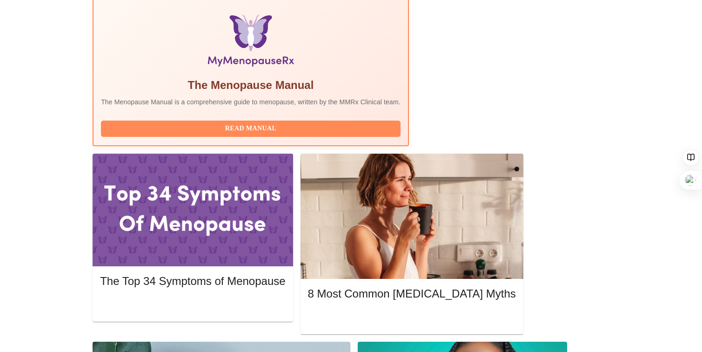
scroll to position [295, 0]
